Goal: Task Accomplishment & Management: Manage account settings

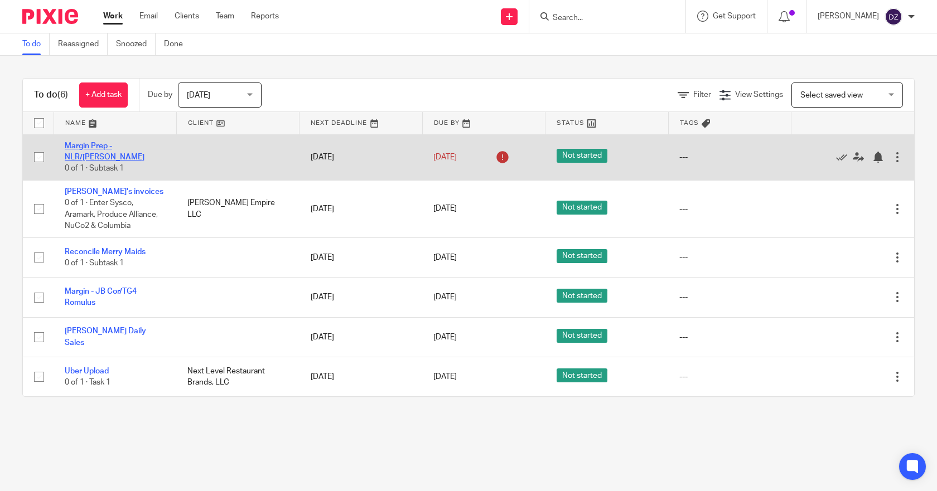
click at [106, 149] on link "Margin Prep - NLR/[PERSON_NAME]" at bounding box center [105, 151] width 80 height 19
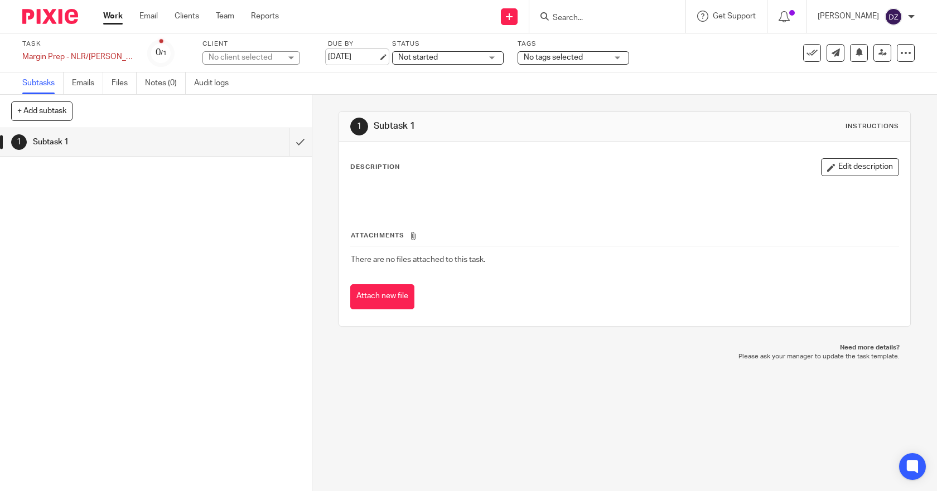
click at [351, 55] on link "[DATE]" at bounding box center [353, 57] width 50 height 12
click at [356, 55] on div "Task Margin Prep - NLR/Powell Save Margin Prep - NLR/Powell 0 /1 Client No clie…" at bounding box center [393, 53] width 743 height 27
click at [337, 56] on link "Aug 27, 2025" at bounding box center [353, 57] width 50 height 12
click at [115, 14] on link "Work" at bounding box center [113, 16] width 20 height 11
